Goal: Task Accomplishment & Management: Manage account settings

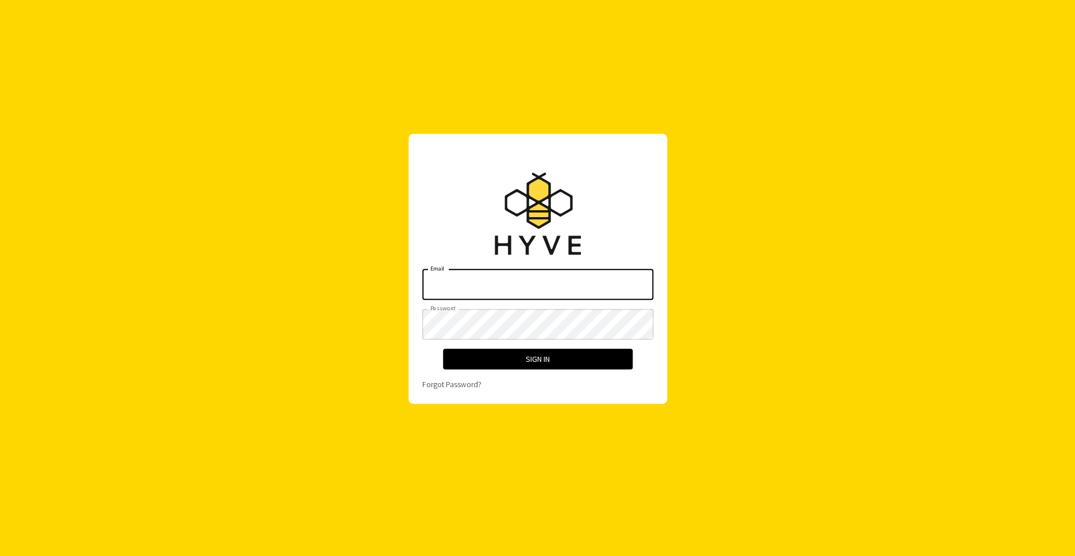
type input "[PERSON_NAME][EMAIL_ADDRESS][DOMAIN_NAME]"
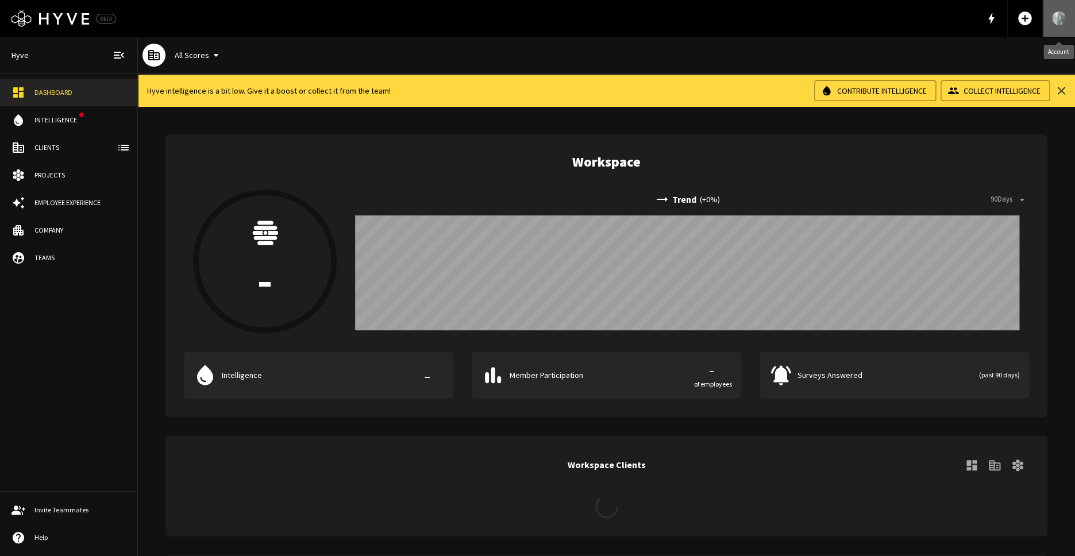
click at [1055, 21] on img "Account" at bounding box center [1059, 18] width 14 height 18
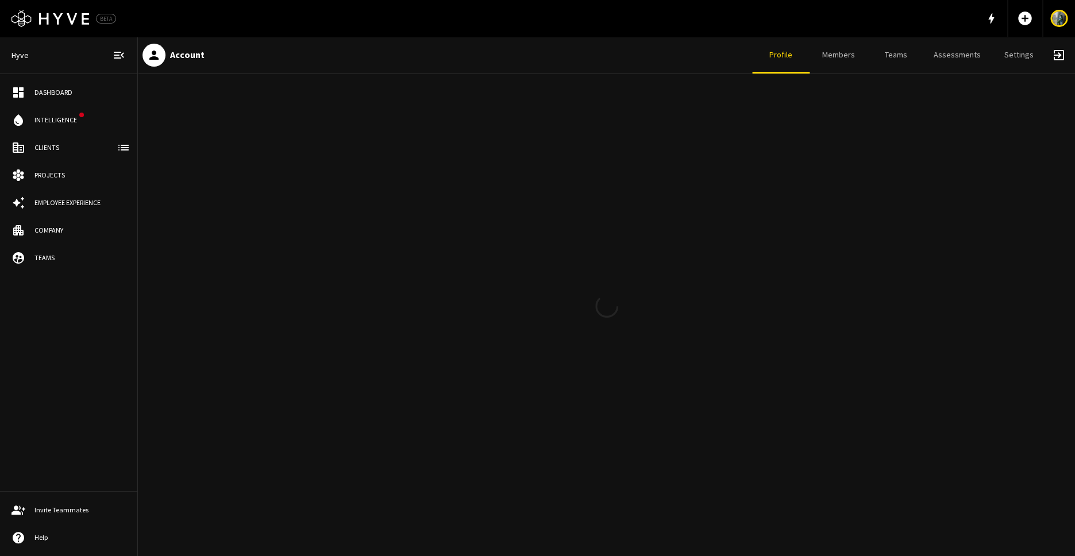
click at [1029, 57] on link "Settings" at bounding box center [1018, 55] width 57 height 37
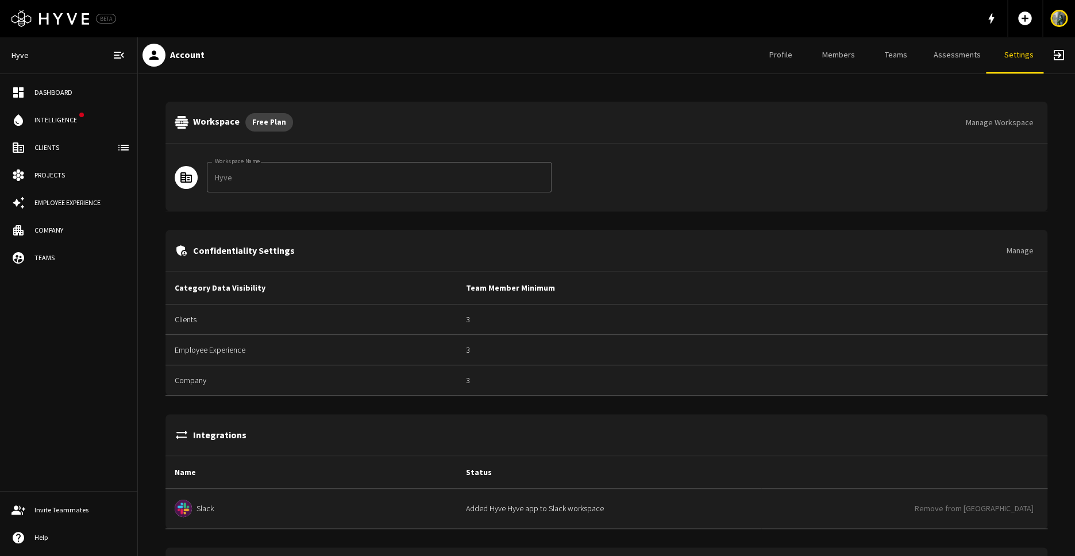
click at [966, 54] on link "Assessments" at bounding box center [958, 55] width 66 height 37
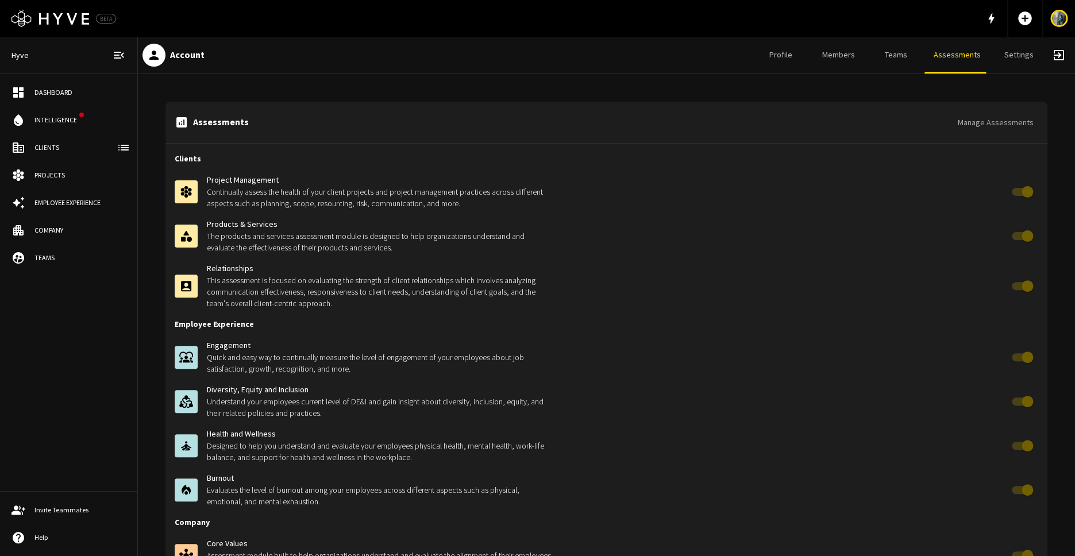
click at [989, 116] on button "Manage Assessments" at bounding box center [995, 122] width 85 height 21
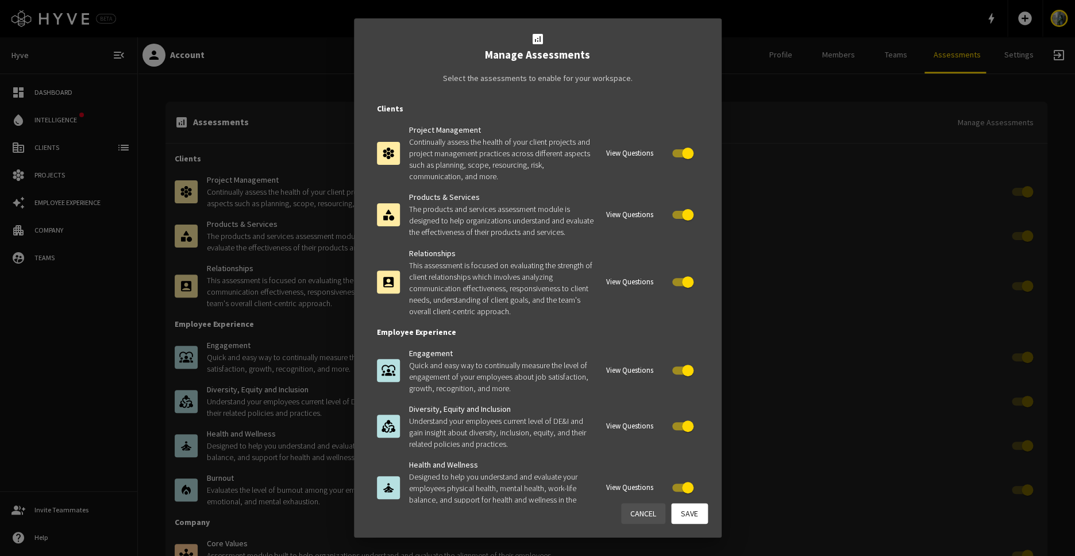
click at [633, 154] on button "View Questions" at bounding box center [629, 154] width 53 height 18
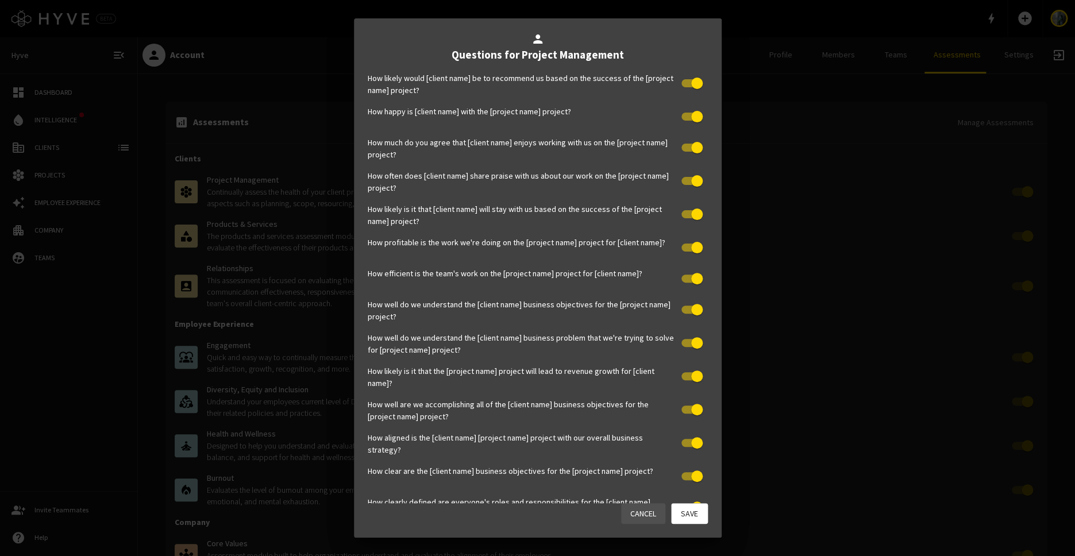
click at [685, 81] on input "checkbox" at bounding box center [697, 83] width 66 height 22
checkbox input "false"
click at [689, 510] on button "Save" at bounding box center [689, 513] width 37 height 21
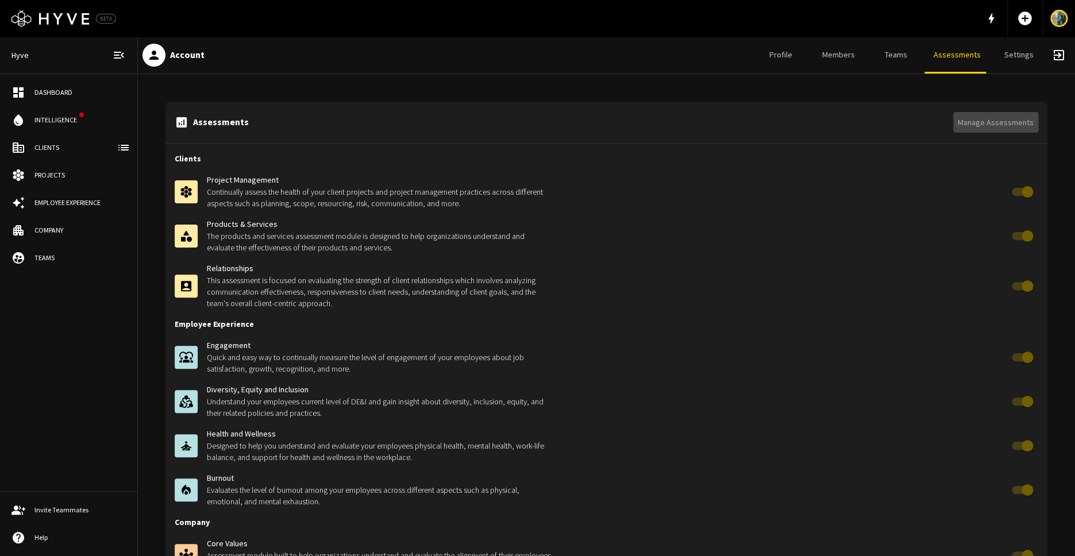
click at [1003, 123] on button "Manage Assessments" at bounding box center [995, 122] width 85 height 21
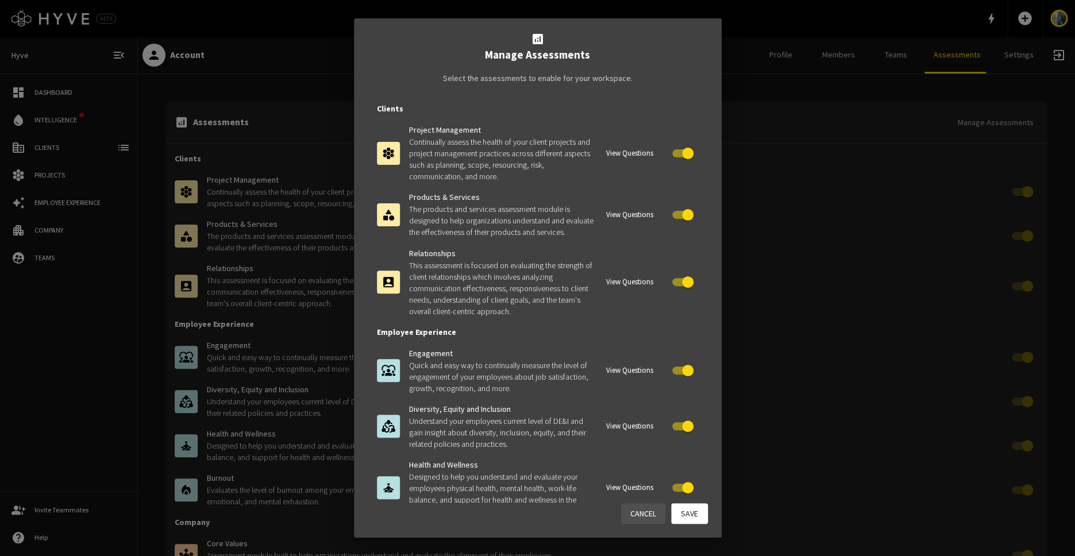
click at [624, 149] on button "View Questions" at bounding box center [629, 154] width 53 height 18
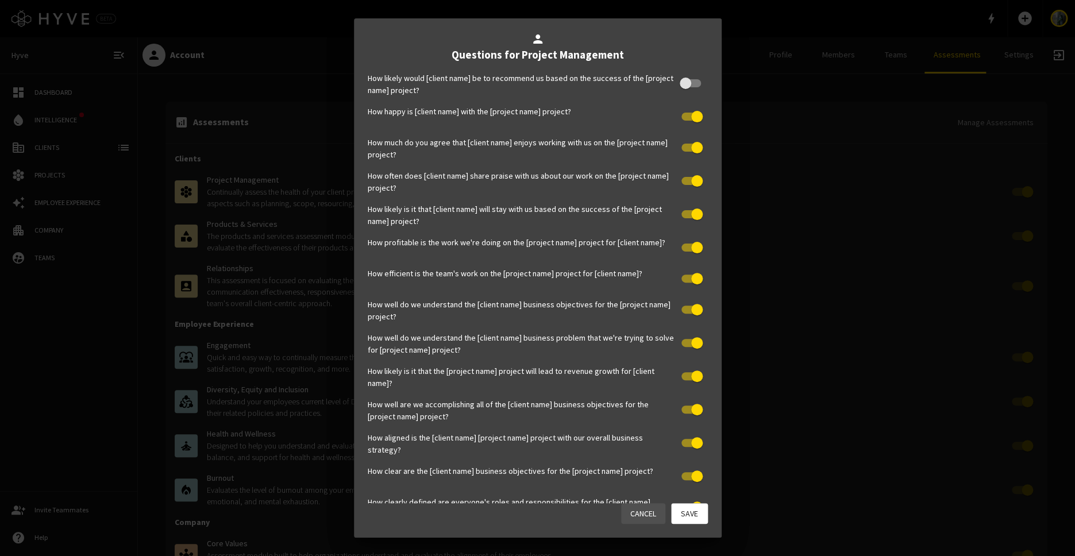
click at [692, 83] on input "checkbox" at bounding box center [686, 83] width 66 height 22
checkbox input "true"
click at [693, 511] on button "Save" at bounding box center [689, 513] width 37 height 21
